Goal: Transaction & Acquisition: Purchase product/service

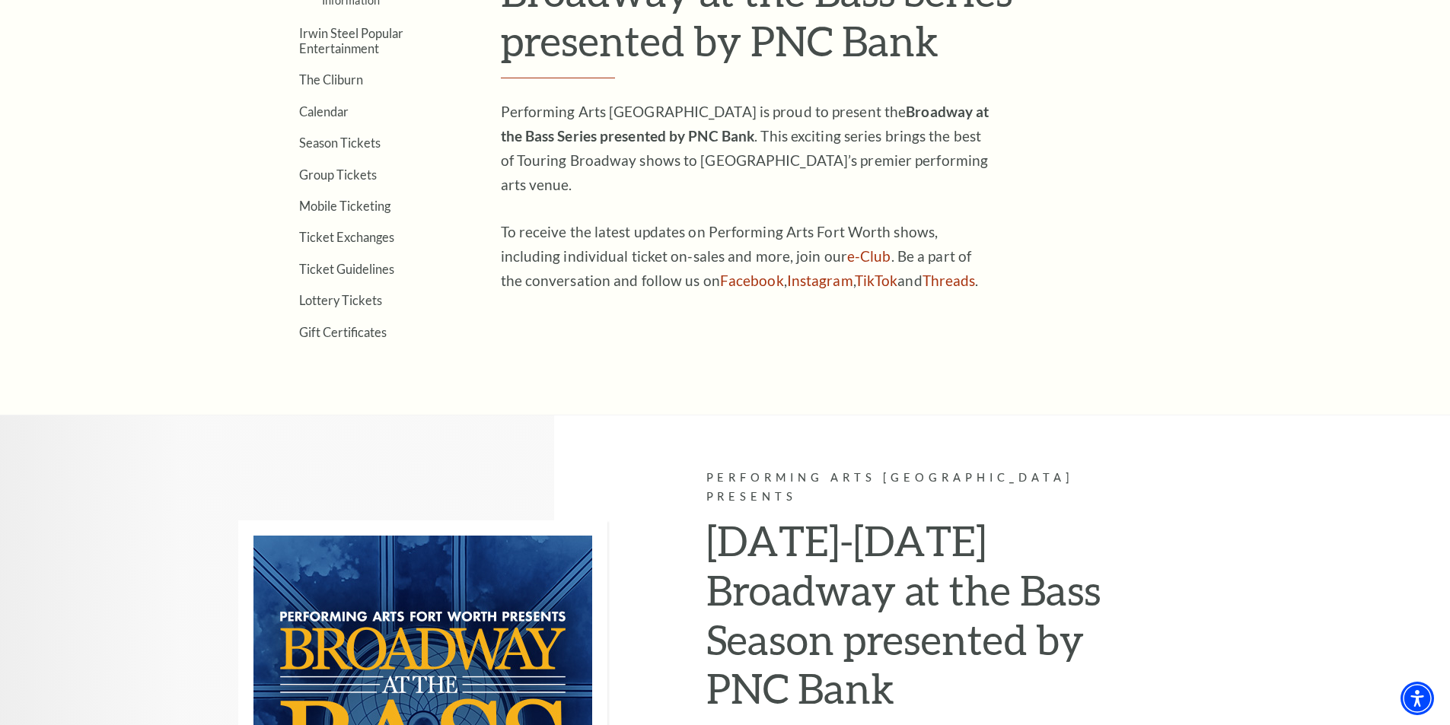
scroll to position [508, 0]
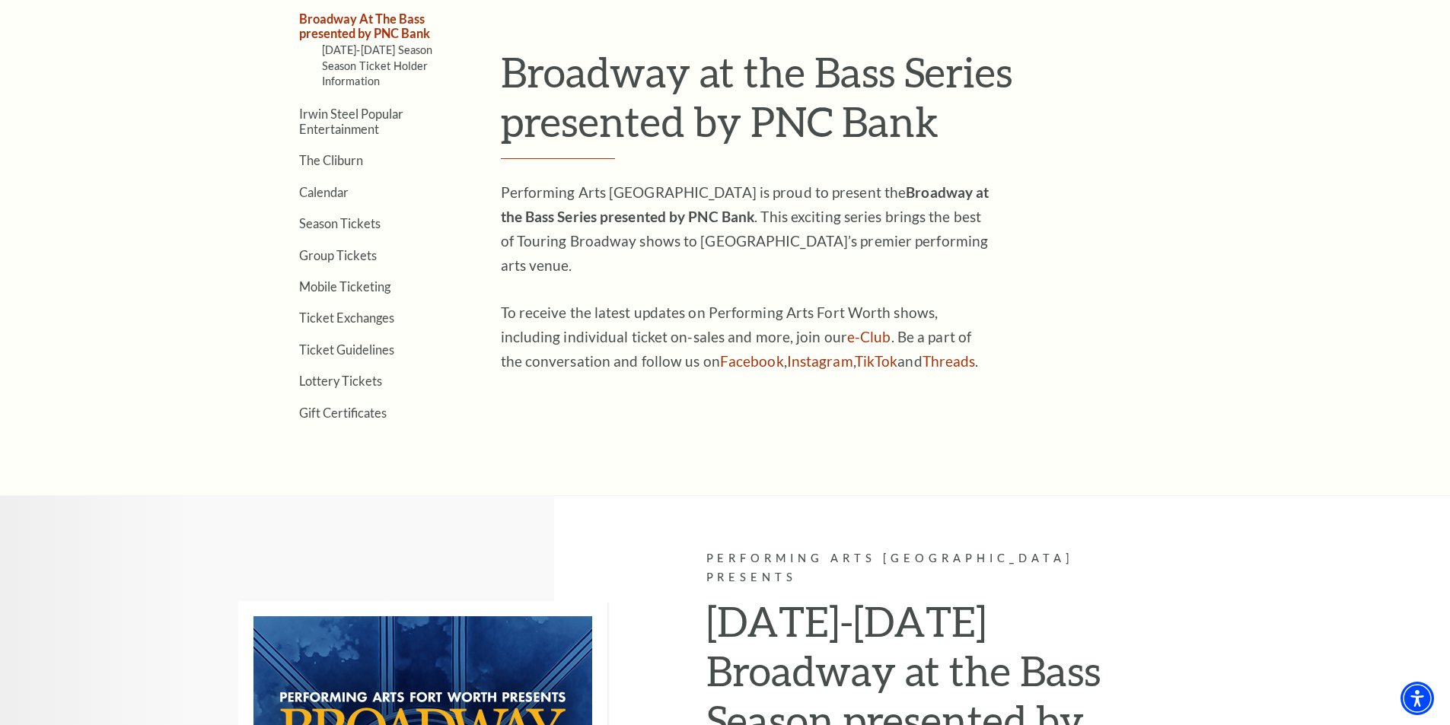
click at [320, 195] on link "Calendar" at bounding box center [323, 192] width 49 height 14
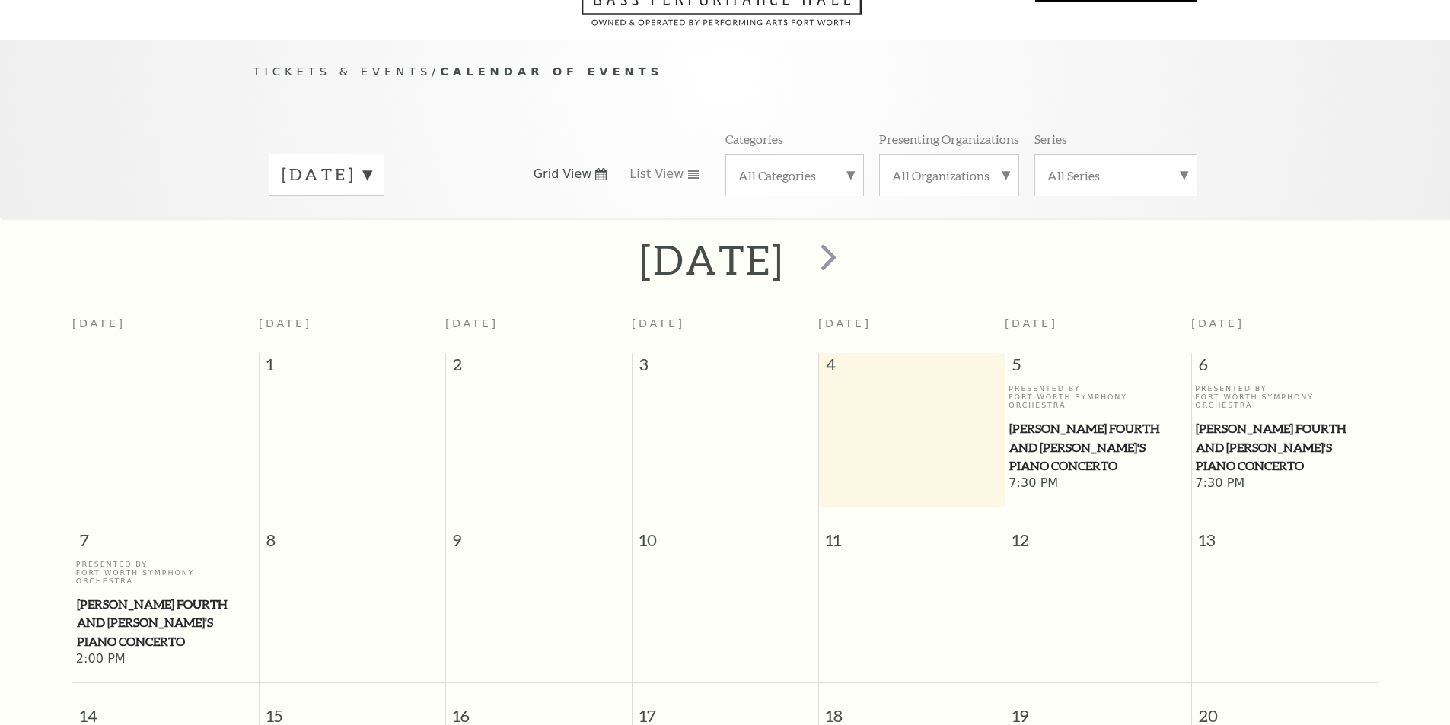
scroll to position [135, 0]
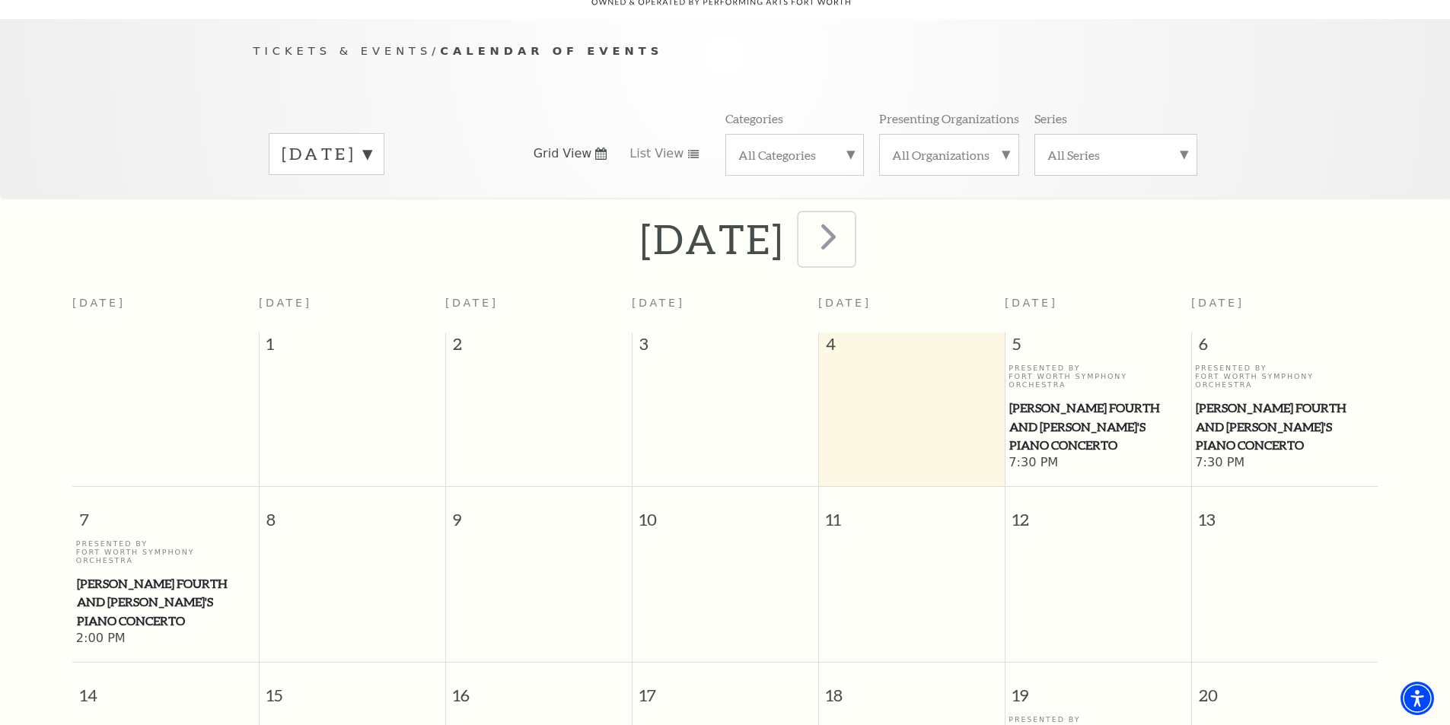
click at [850, 227] on span "next" at bounding box center [828, 236] width 43 height 43
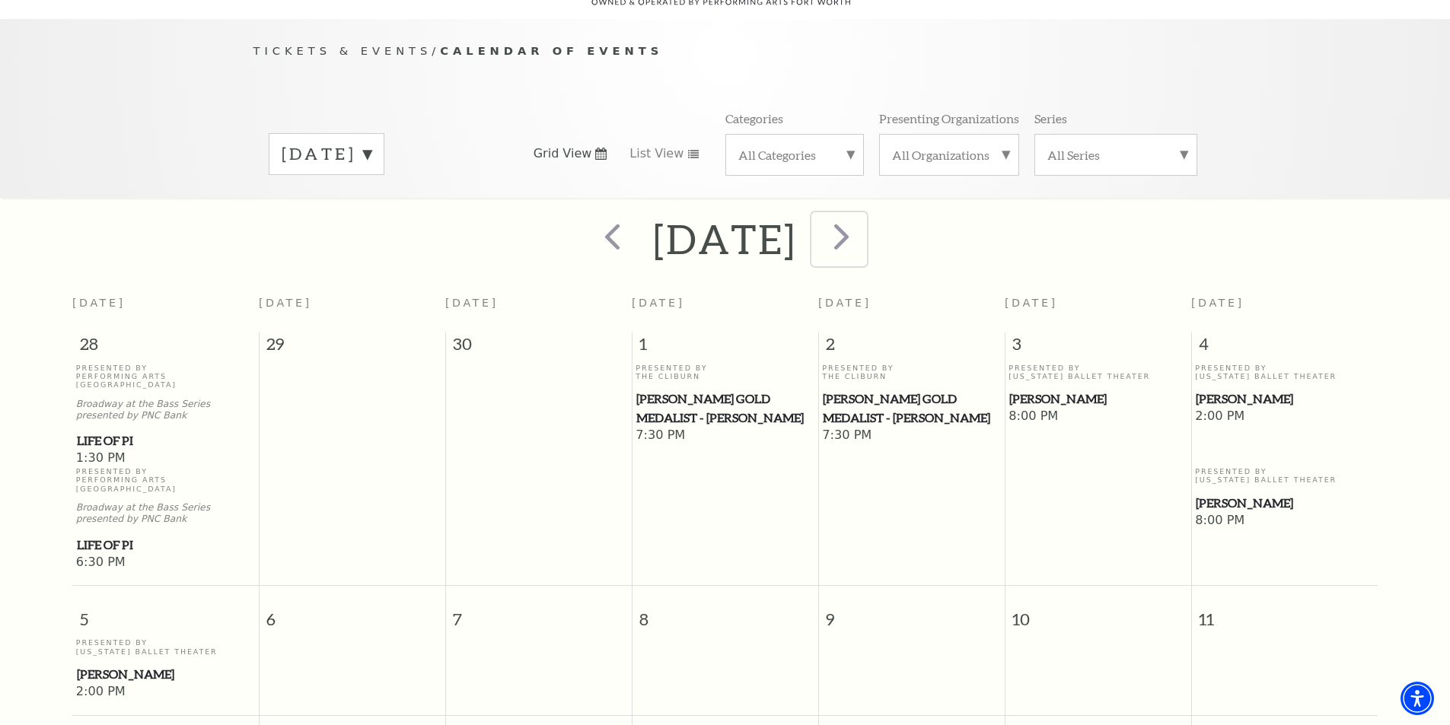
click at [863, 215] on span "next" at bounding box center [841, 236] width 43 height 43
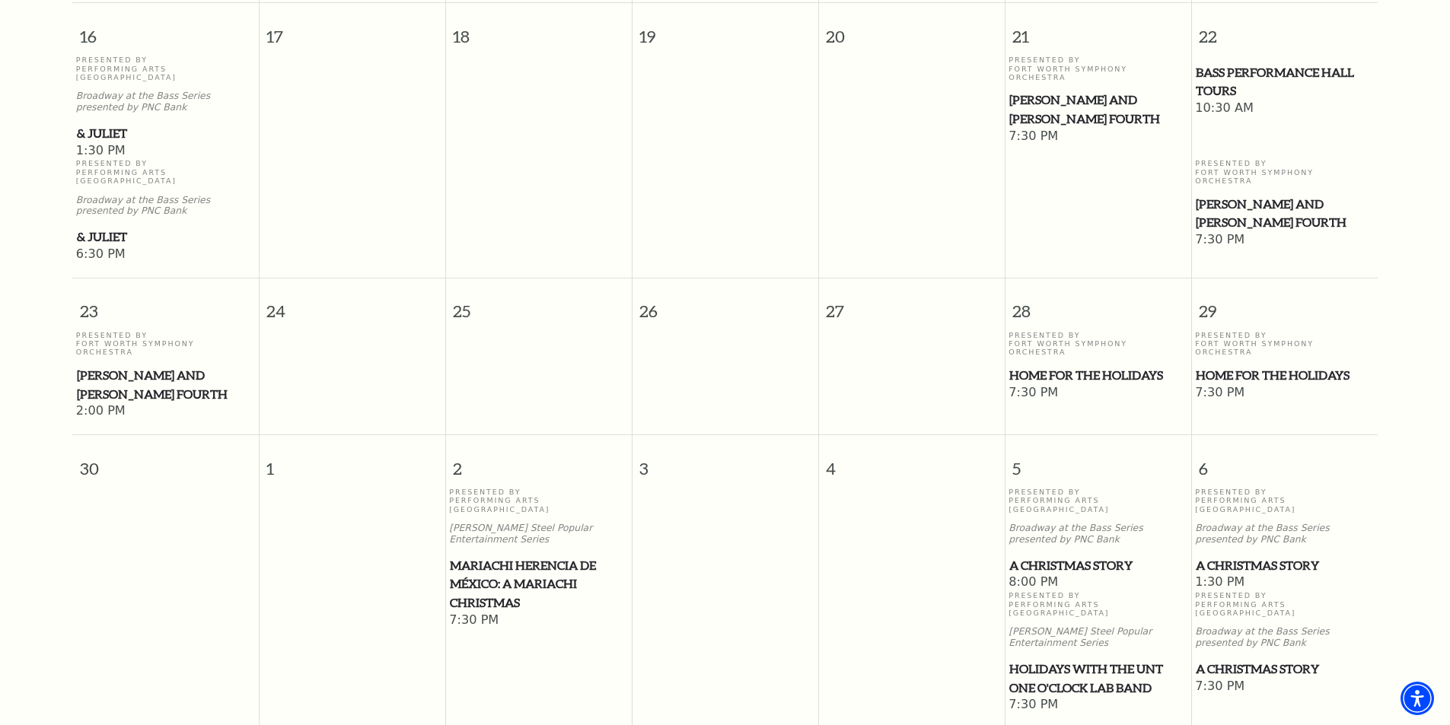
scroll to position [1276, 0]
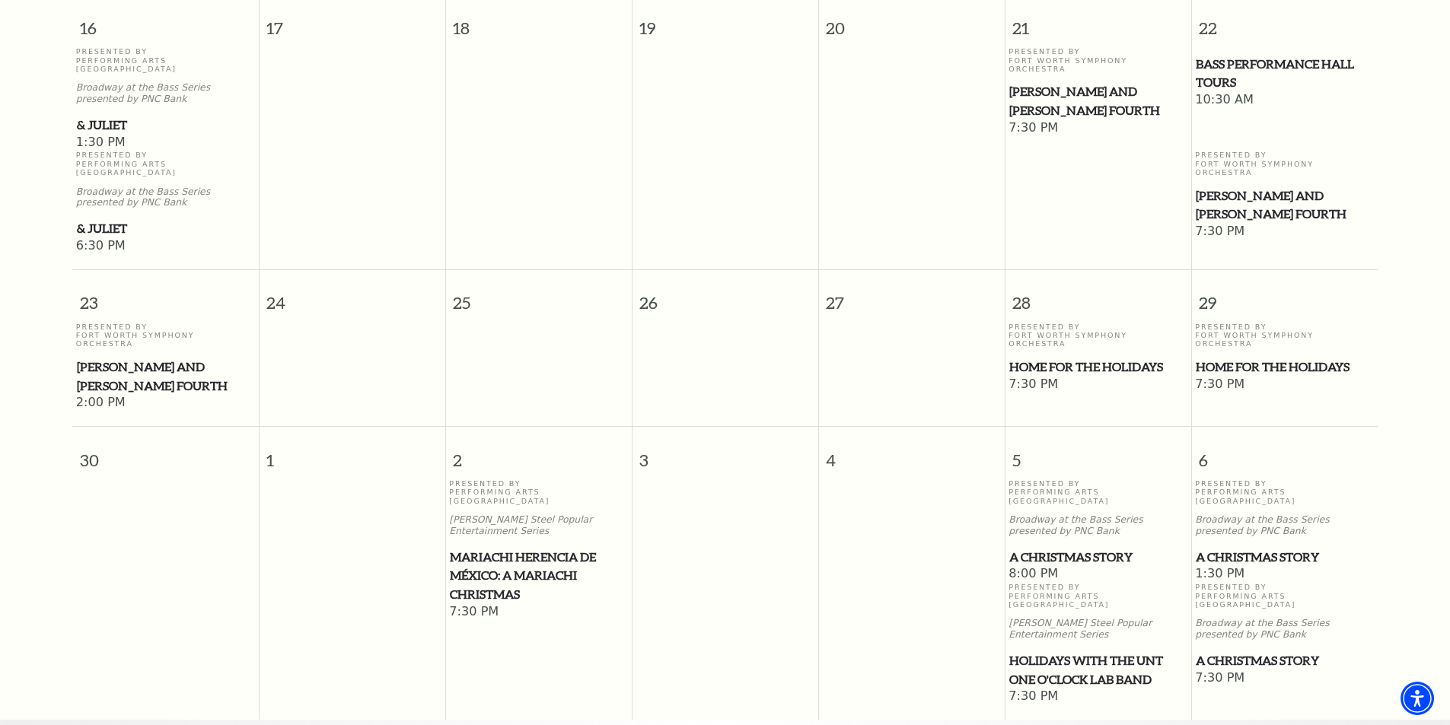
click at [1268, 548] on span "A Christmas Story" at bounding box center [1284, 557] width 177 height 19
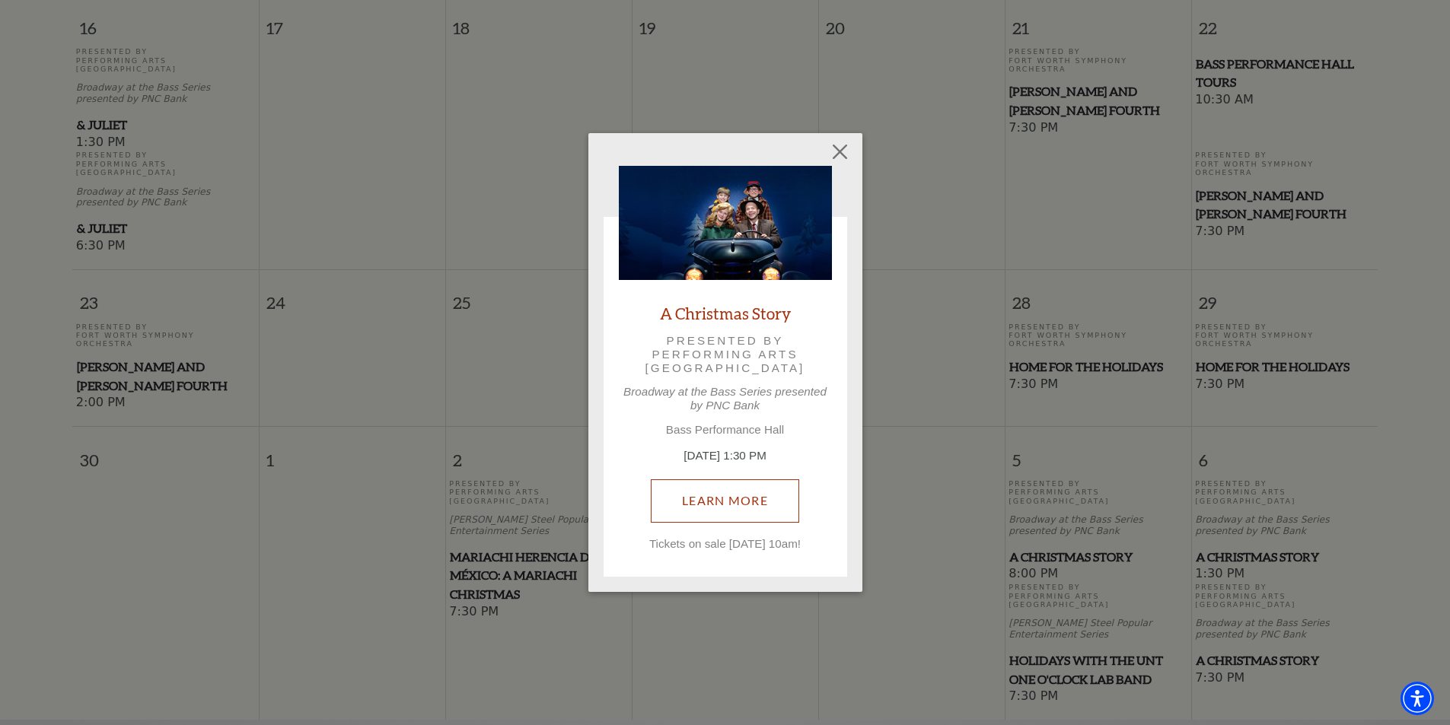
click at [728, 505] on link "Learn More" at bounding box center [725, 500] width 148 height 43
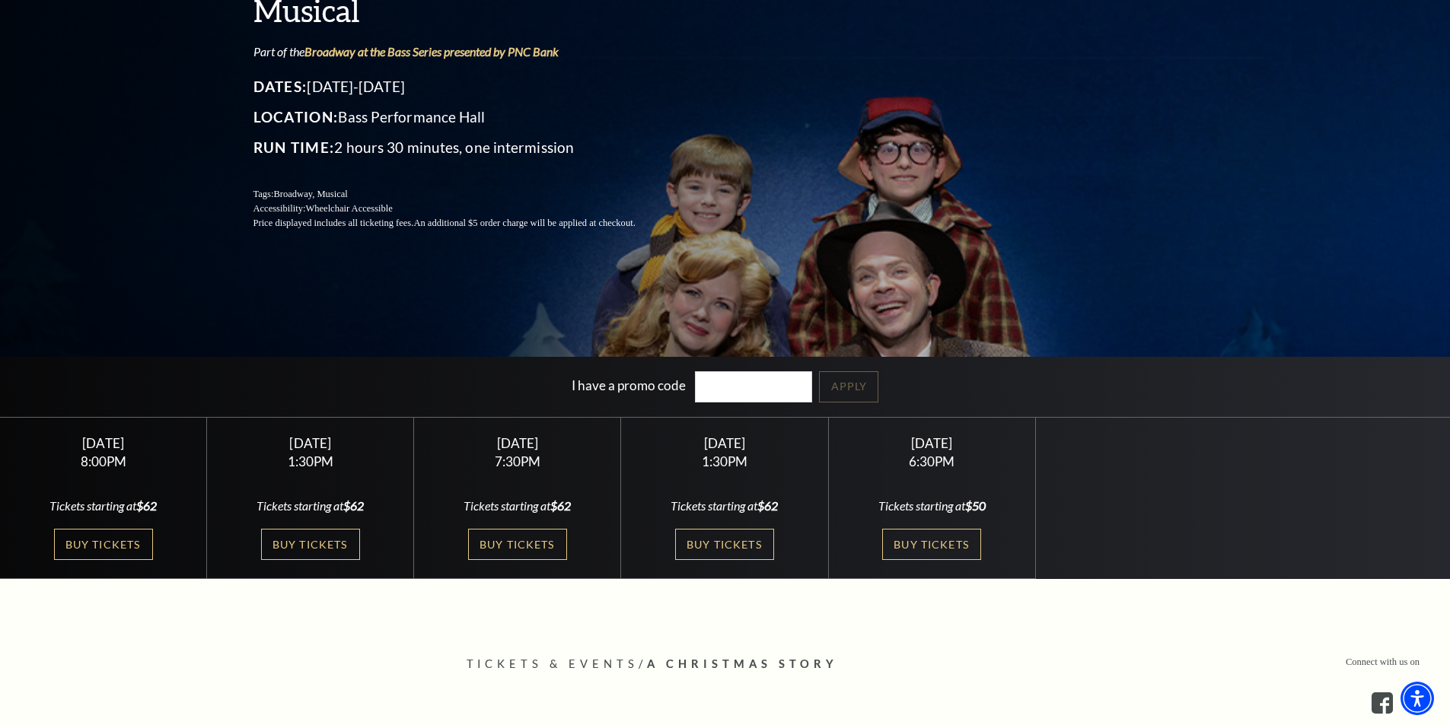
scroll to position [253, 0]
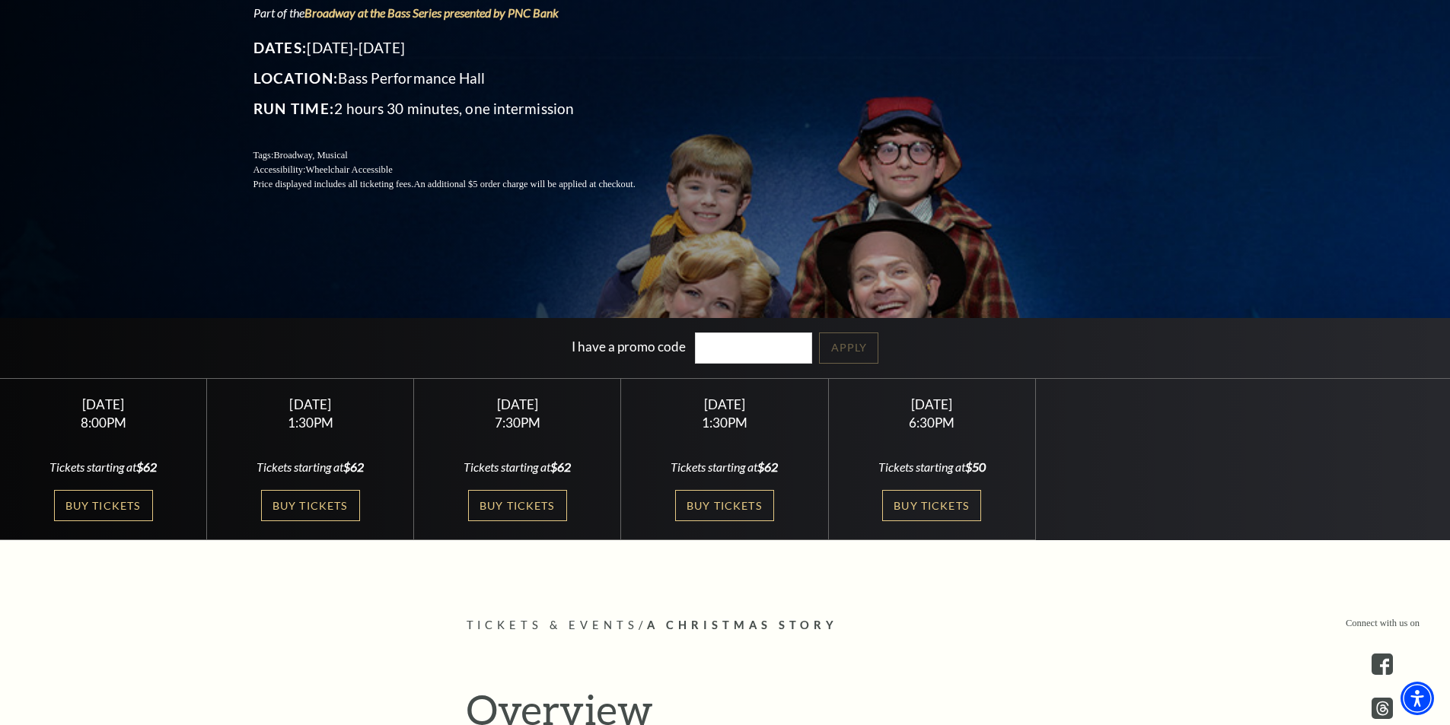
click at [107, 500] on link "Buy Tickets" at bounding box center [103, 505] width 99 height 31
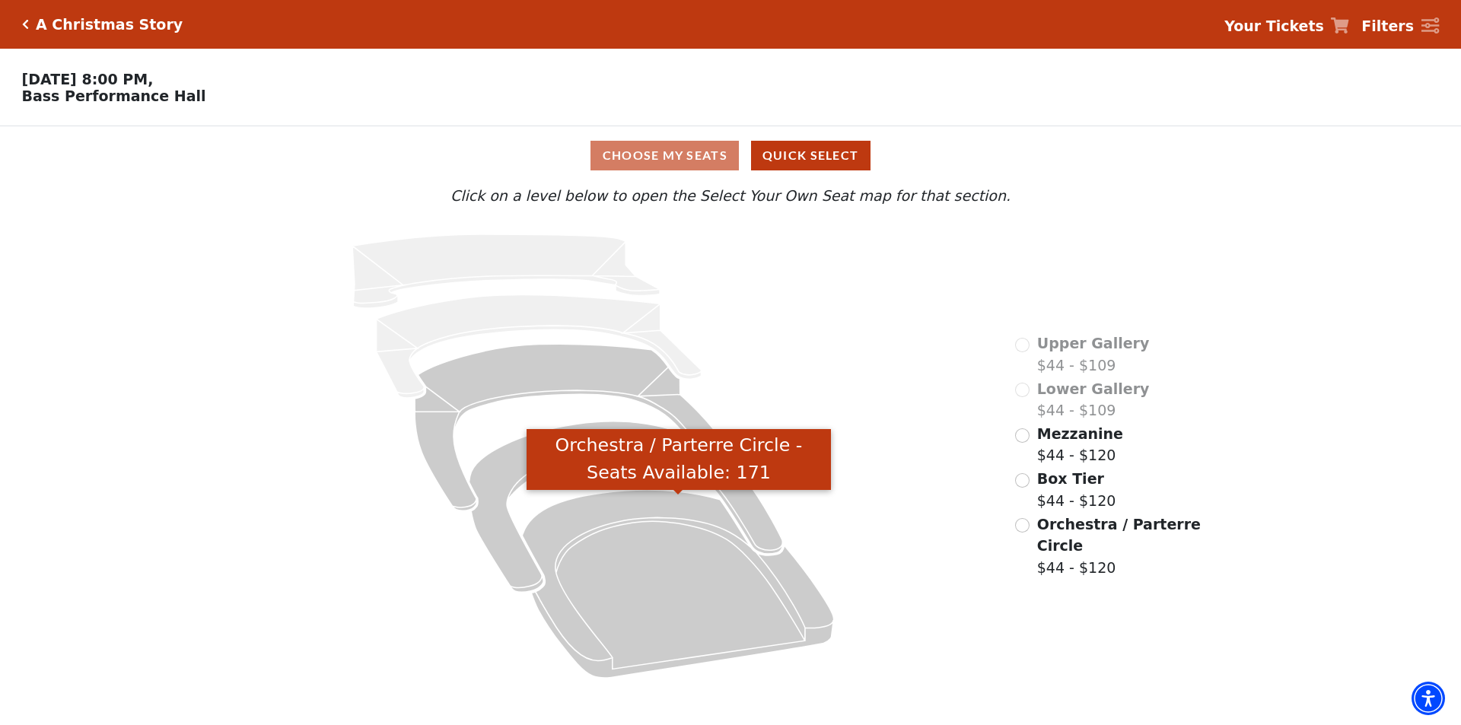
click at [607, 535] on icon "Orchestra / Parterre Circle - Seats Available: 171" at bounding box center [679, 584] width 312 height 188
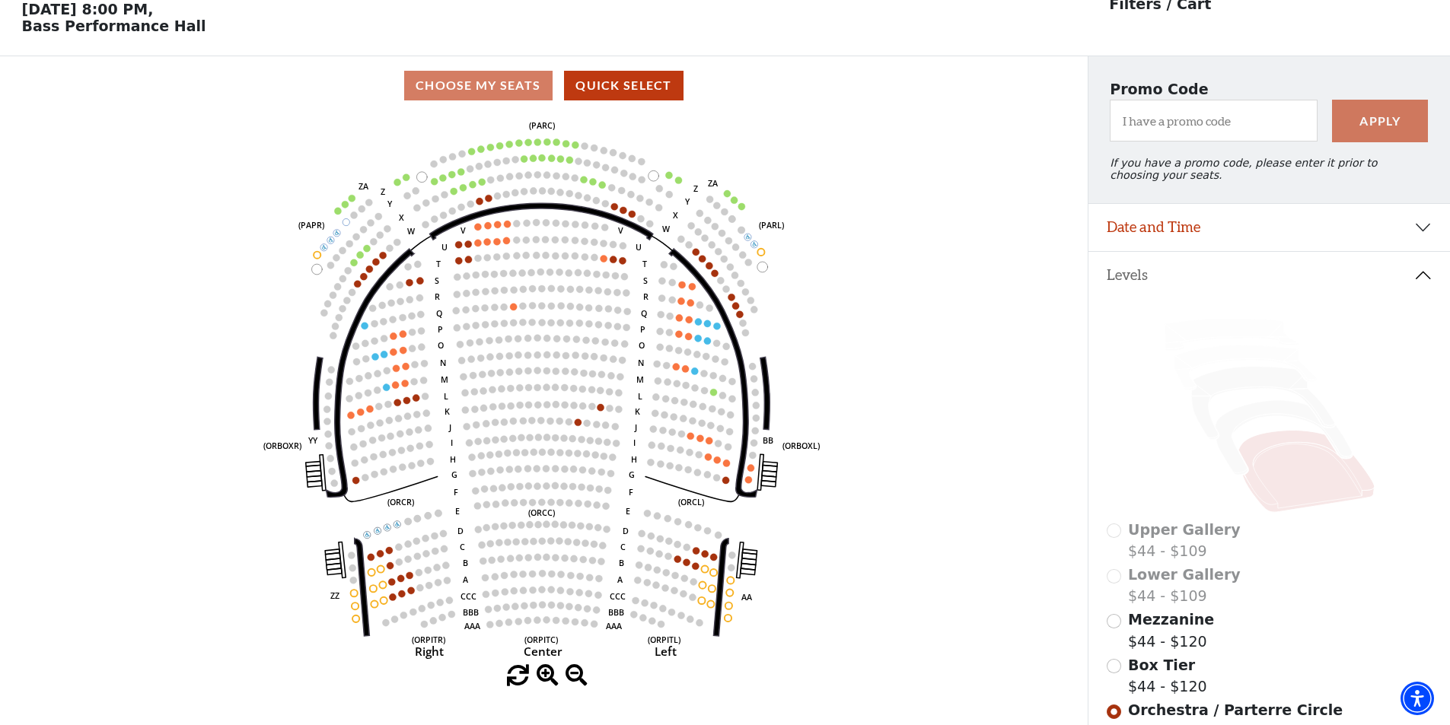
scroll to position [71, 0]
click at [1225, 447] on icon at bounding box center [1283, 437] width 137 height 75
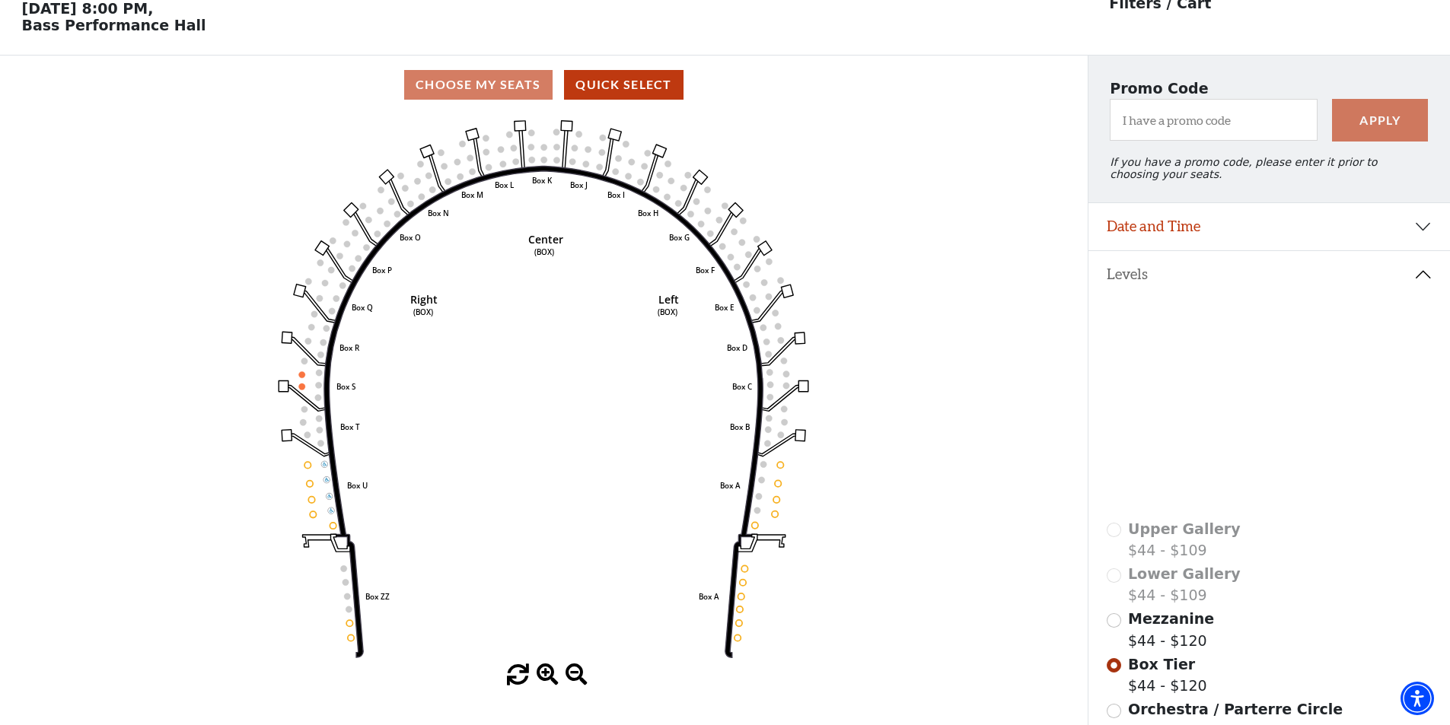
click at [1229, 396] on icon at bounding box center [1262, 402] width 143 height 73
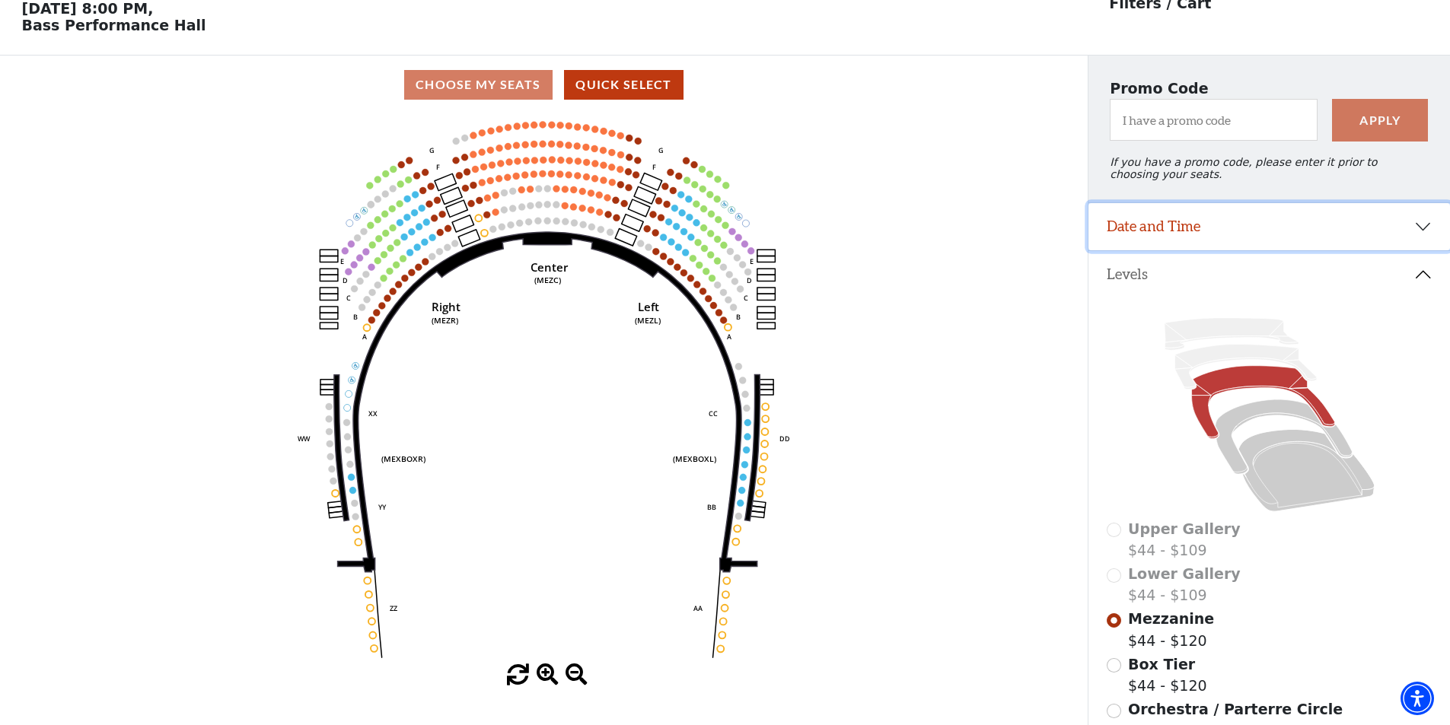
click at [1179, 231] on button "Date and Time" at bounding box center [1269, 226] width 362 height 47
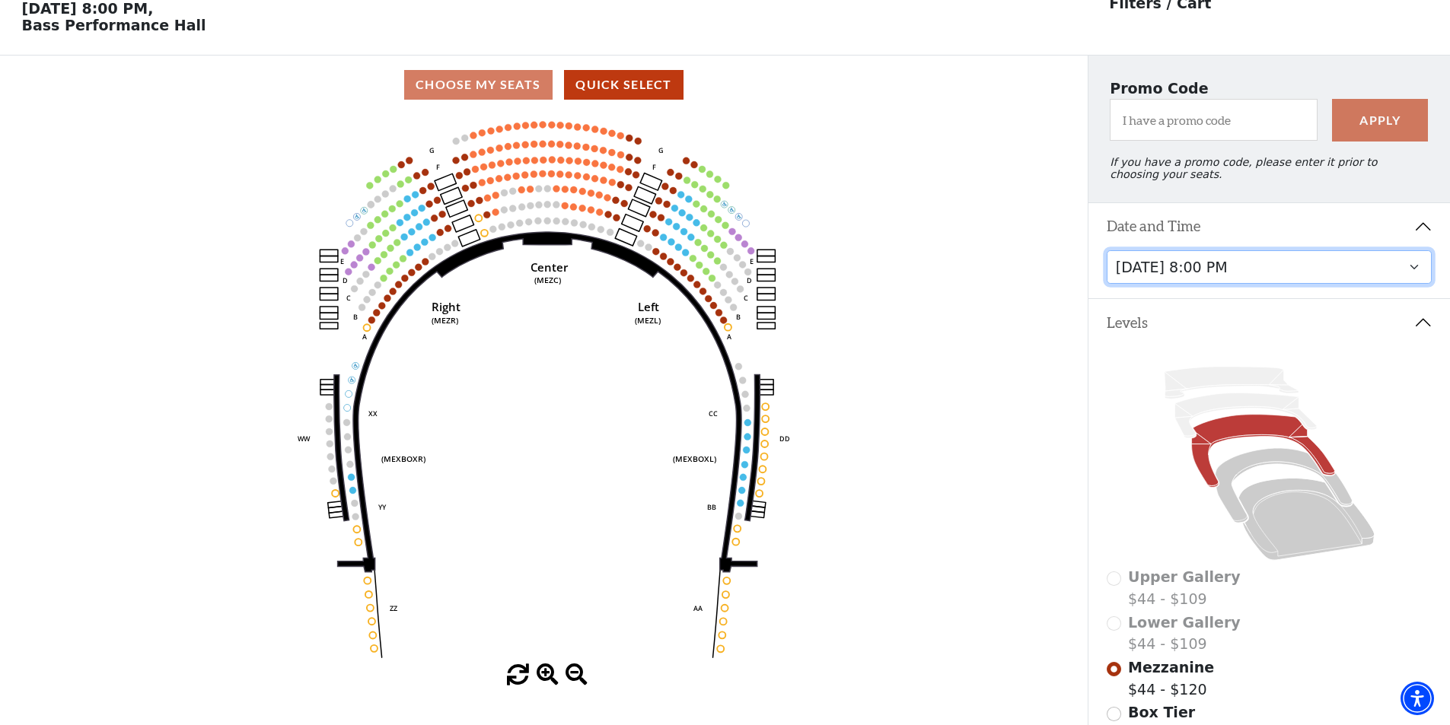
click at [1416, 279] on select "Friday, December 5 at 8:00 PM Saturday, December 6 at 1:30 PM Saturday, Decembe…" at bounding box center [1270, 267] width 326 height 34
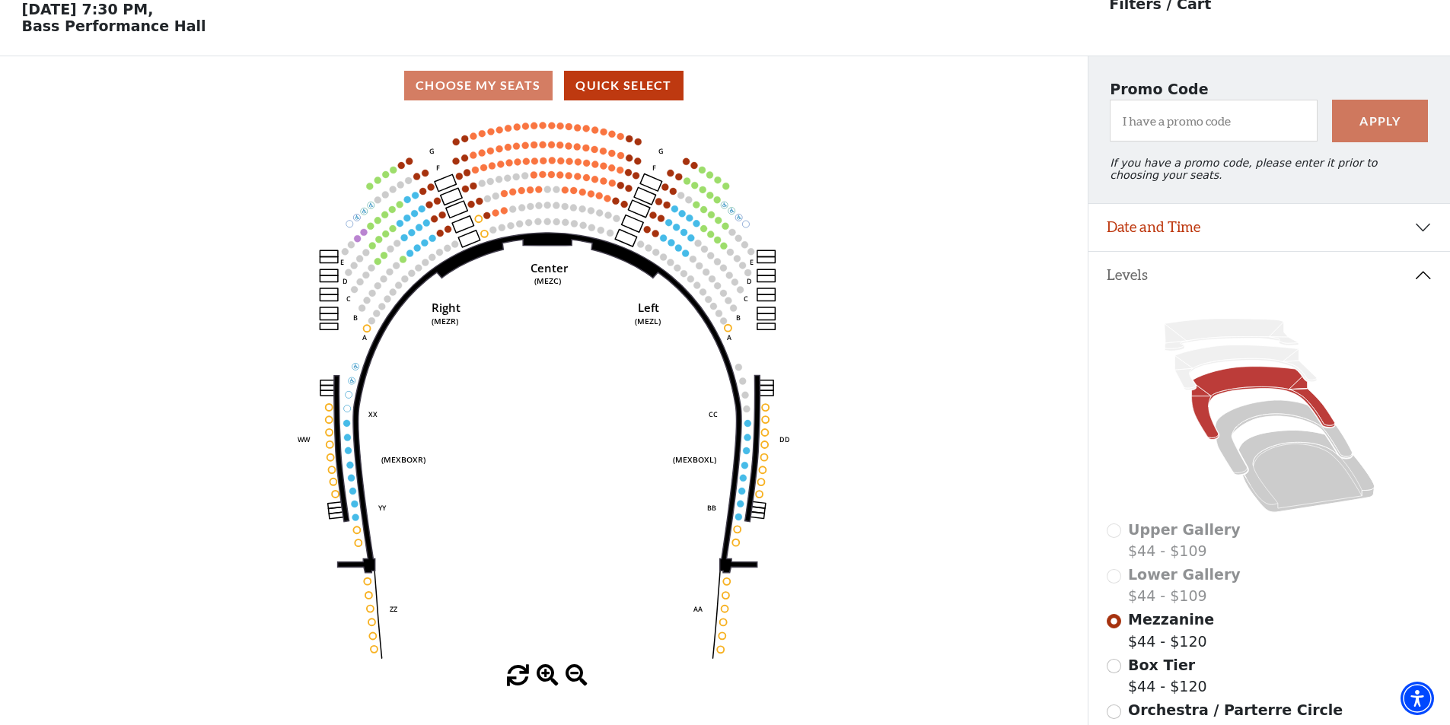
scroll to position [71, 0]
click at [1313, 499] on icon at bounding box center [1306, 471] width 136 height 82
